Goal: Information Seeking & Learning: Find specific page/section

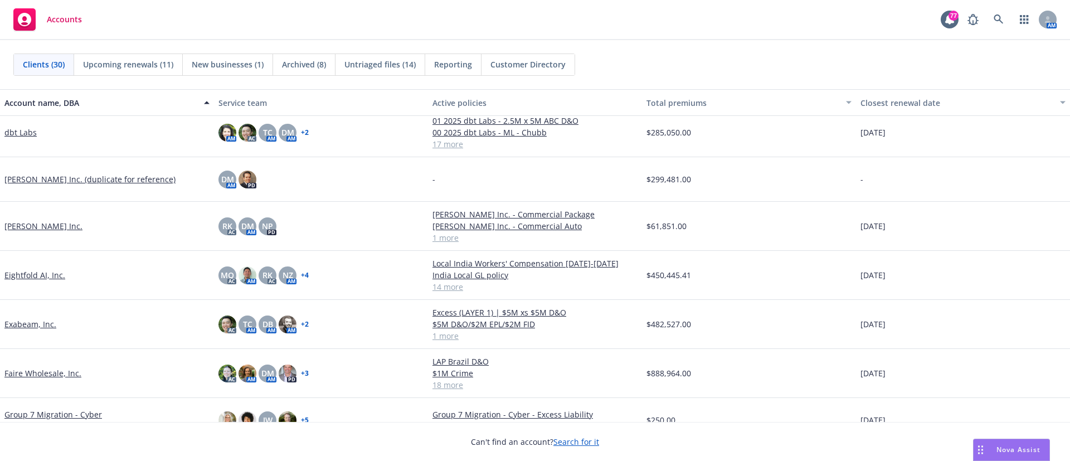
scroll to position [312, 0]
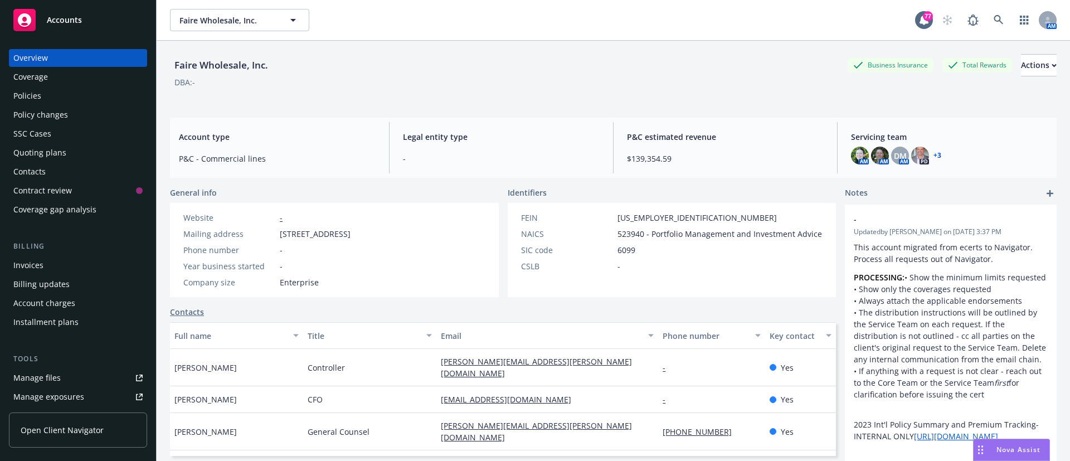
click at [35, 379] on div "Manage files" at bounding box center [36, 378] width 47 height 18
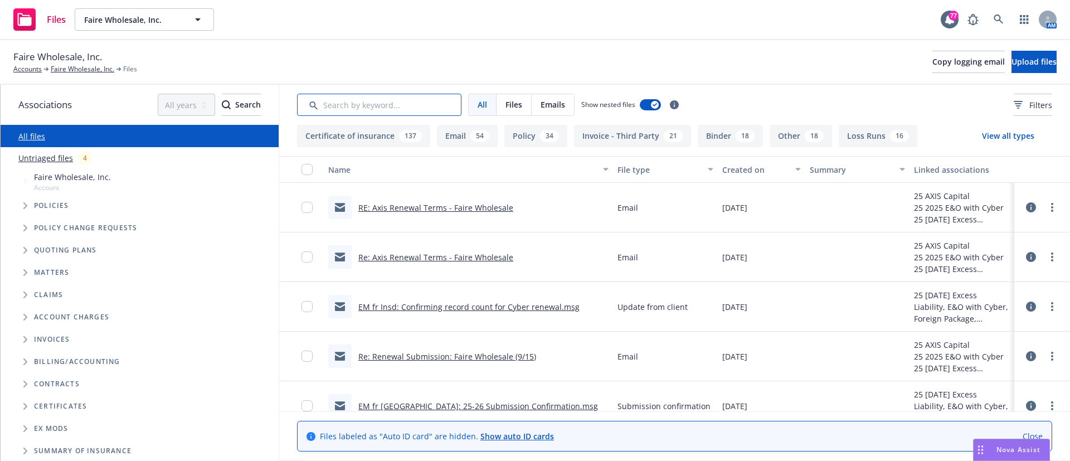
click at [393, 104] on input "Search by keyword..." at bounding box center [379, 105] width 164 height 22
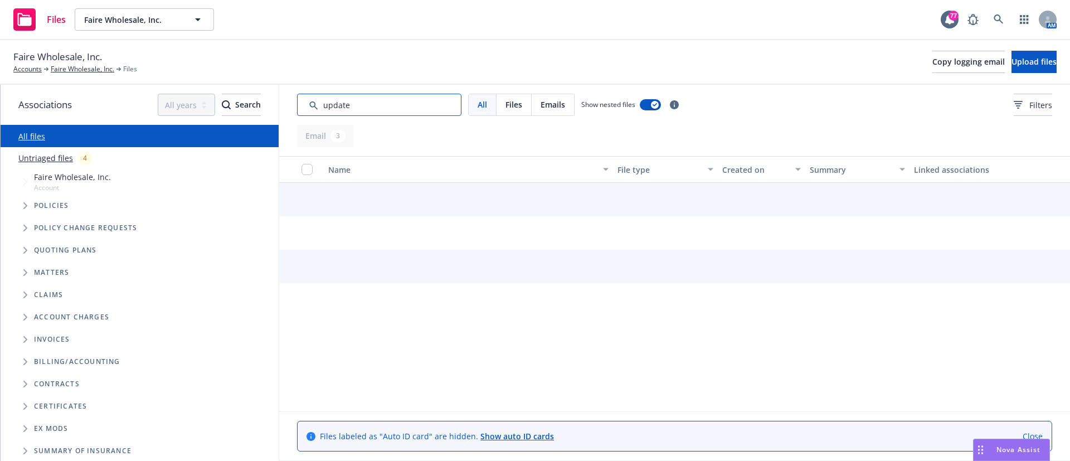
type input "update"
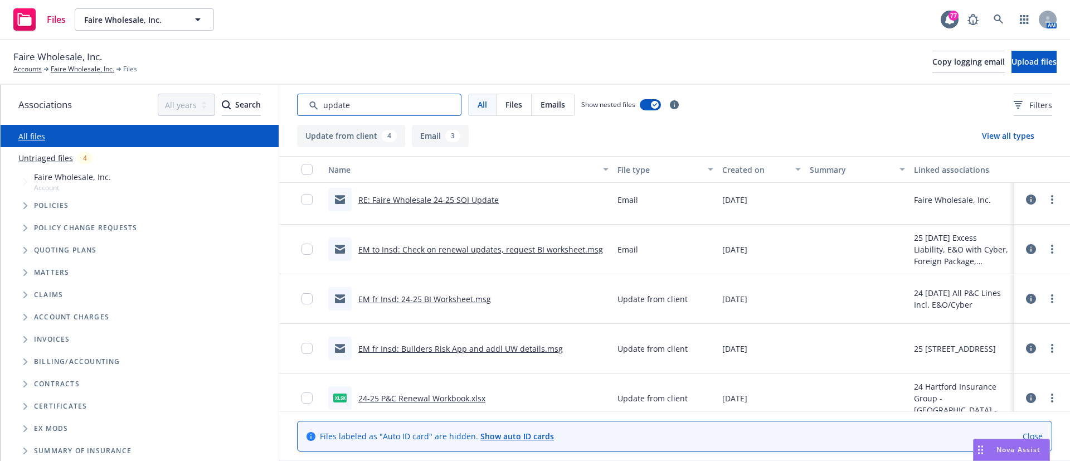
scroll to position [118, 0]
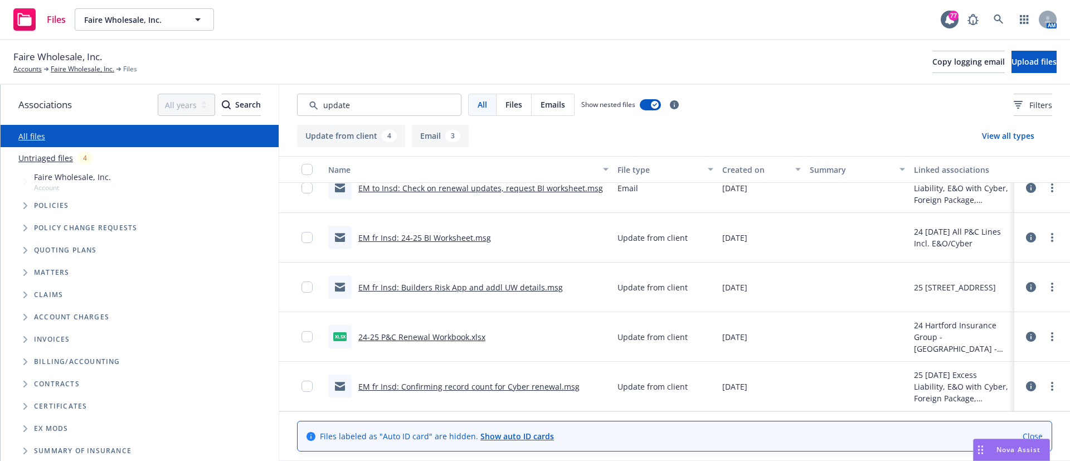
click at [381, 336] on link "24-25 P&C Renewal Workbook.xlsx" at bounding box center [421, 336] width 127 height 11
